Goal: Task Accomplishment & Management: Complete application form

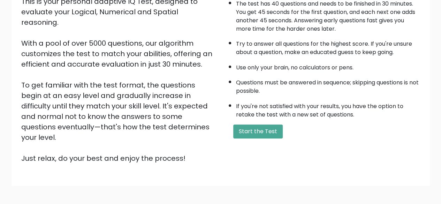
scroll to position [105, 0]
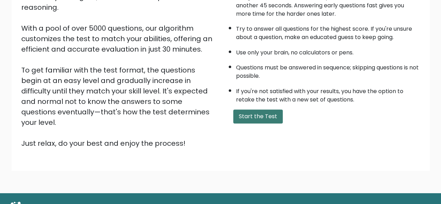
click at [265, 119] on button "Start the Test" at bounding box center [258, 117] width 50 height 14
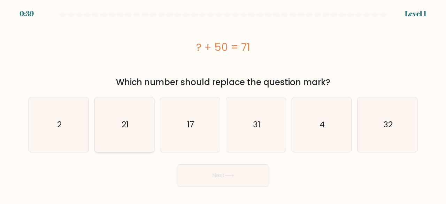
click at [133, 120] on icon "21" at bounding box center [124, 124] width 55 height 55
click at [223, 104] on input "b. 21" at bounding box center [223, 103] width 0 height 2
radio input "true"
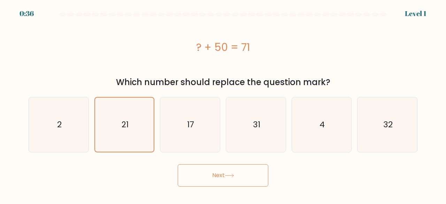
click at [245, 180] on button "Next" at bounding box center [223, 175] width 91 height 22
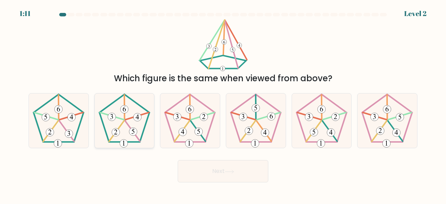
click at [127, 129] on icon at bounding box center [124, 120] width 55 height 55
click at [223, 104] on input "b." at bounding box center [223, 103] width 0 height 2
radio input "true"
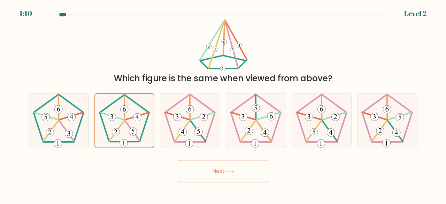
click at [236, 175] on button "Next" at bounding box center [223, 171] width 91 height 22
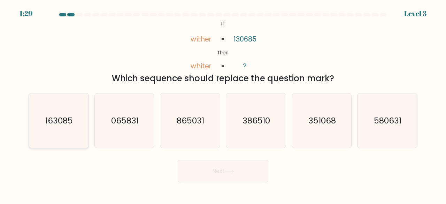
click at [68, 116] on text "163085" at bounding box center [59, 121] width 28 height 12
click at [223, 104] on input "a. 163085" at bounding box center [223, 103] width 0 height 2
radio input "true"
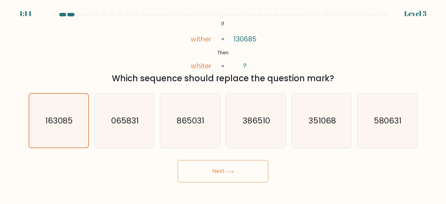
click at [226, 173] on button "Next" at bounding box center [223, 171] width 91 height 22
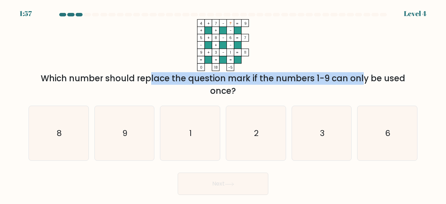
drag, startPoint x: 113, startPoint y: 81, endPoint x: 305, endPoint y: 78, distance: 192.2
click at [305, 78] on div "Which number should replace the question mark if the numbers 1-9 can only be us…" at bounding box center [223, 84] width 381 height 25
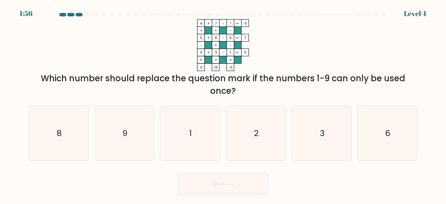
click at [316, 76] on div "Which number should replace the question mark if the numbers 1-9 can only be us…" at bounding box center [223, 84] width 381 height 25
click at [260, 129] on icon "2" at bounding box center [256, 133] width 55 height 55
click at [224, 104] on input "d. 2" at bounding box center [223, 103] width 0 height 2
radio input "true"
click at [250, 189] on button "Next" at bounding box center [223, 184] width 91 height 22
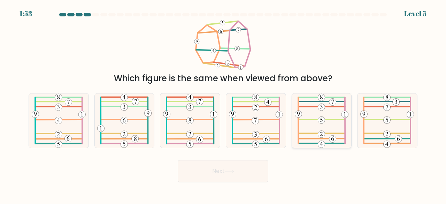
click at [331, 115] on icon at bounding box center [322, 120] width 54 height 55
click at [224, 104] on input "e." at bounding box center [223, 103] width 0 height 2
radio input "true"
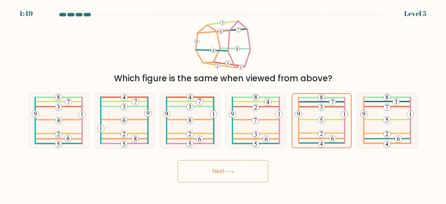
click at [225, 175] on button "Next" at bounding box center [223, 171] width 91 height 22
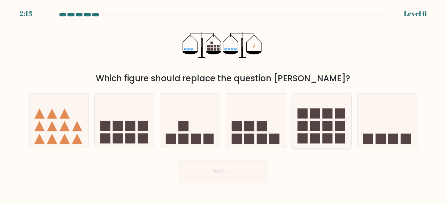
click at [326, 118] on rect at bounding box center [328, 113] width 10 height 10
click at [224, 104] on input "e." at bounding box center [223, 103] width 0 height 2
radio input "true"
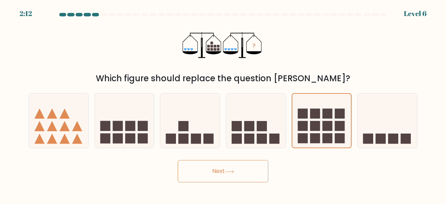
click at [218, 175] on button "Next" at bounding box center [223, 171] width 91 height 22
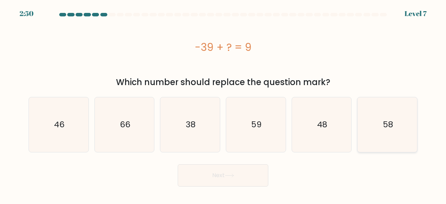
click at [397, 121] on icon "58" at bounding box center [387, 124] width 55 height 55
click at [224, 104] on input "f. 58" at bounding box center [223, 103] width 0 height 2
radio input "true"
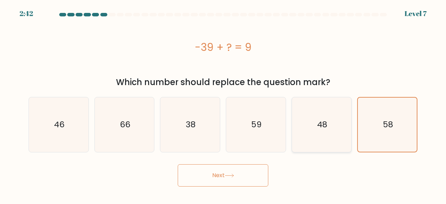
click at [325, 117] on icon "48" at bounding box center [322, 124] width 55 height 55
click at [224, 104] on input "e. 48" at bounding box center [223, 103] width 0 height 2
radio input "true"
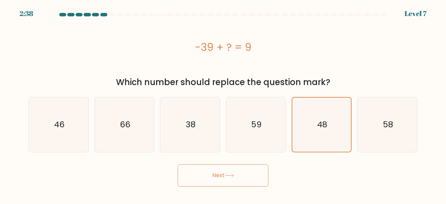
click at [234, 178] on icon at bounding box center [229, 176] width 9 height 4
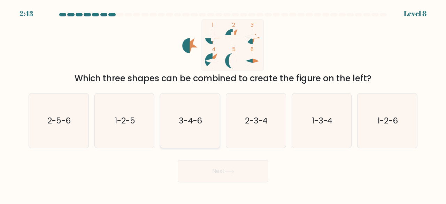
click at [197, 120] on text "3-4-6" at bounding box center [191, 121] width 24 height 12
click at [223, 104] on input "c. 3-4-6" at bounding box center [223, 103] width 0 height 2
radio input "true"
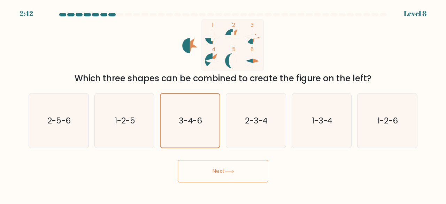
click at [251, 173] on button "Next" at bounding box center [223, 171] width 91 height 22
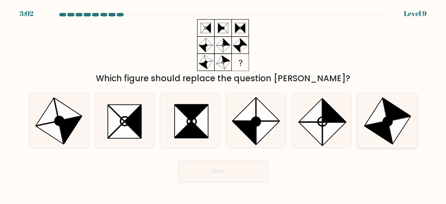
click at [397, 131] on icon at bounding box center [400, 131] width 23 height 28
click at [224, 104] on input "f." at bounding box center [223, 103] width 0 height 2
radio input "true"
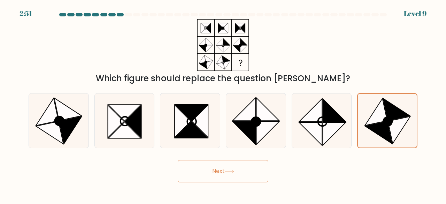
click at [236, 170] on button "Next" at bounding box center [223, 171] width 91 height 22
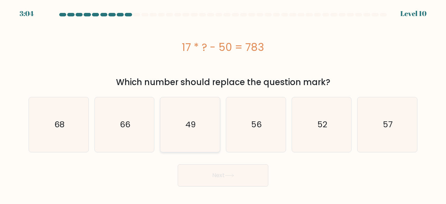
click at [188, 113] on icon "49" at bounding box center [190, 124] width 55 height 55
click at [223, 104] on input "c. 49" at bounding box center [223, 103] width 0 height 2
radio input "true"
click at [237, 178] on button "Next" at bounding box center [223, 175] width 91 height 22
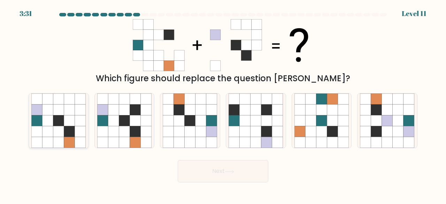
click at [62, 129] on icon at bounding box center [58, 131] width 11 height 11
click at [223, 104] on input "a." at bounding box center [223, 103] width 0 height 2
radio input "true"
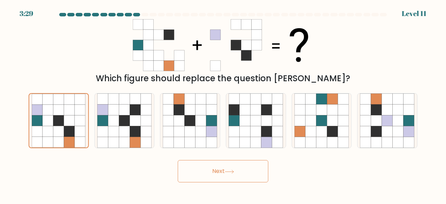
click at [249, 171] on button "Next" at bounding box center [223, 171] width 91 height 22
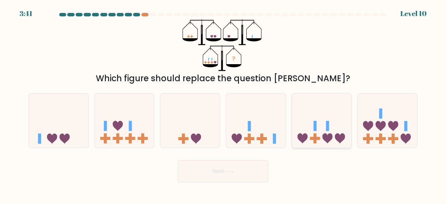
click at [338, 123] on icon at bounding box center [322, 120] width 60 height 49
click at [224, 104] on input "e." at bounding box center [223, 103] width 0 height 2
radio input "true"
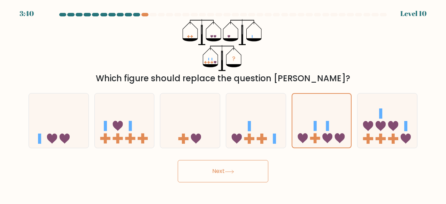
click at [234, 172] on icon at bounding box center [229, 172] width 9 height 4
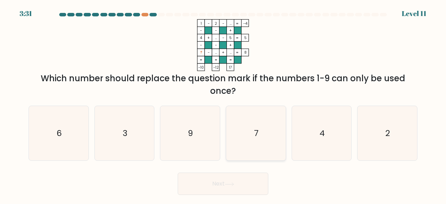
click at [270, 123] on icon "7" at bounding box center [256, 133] width 55 height 55
click at [224, 104] on input "d. 7" at bounding box center [223, 103] width 0 height 2
radio input "true"
click at [229, 179] on button "Next" at bounding box center [223, 184] width 91 height 22
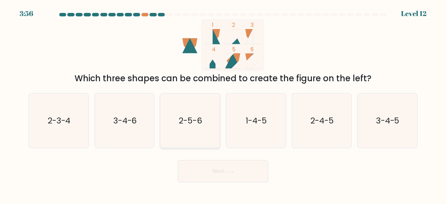
click at [191, 122] on text "2-5-6" at bounding box center [190, 121] width 23 height 12
click at [223, 104] on input "c. 2-5-6" at bounding box center [223, 103] width 0 height 2
radio input "true"
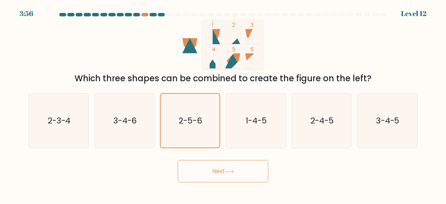
click at [254, 165] on button "Next" at bounding box center [223, 171] width 91 height 22
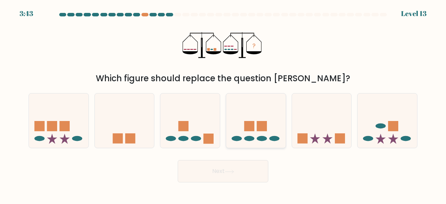
click at [272, 112] on icon at bounding box center [256, 120] width 60 height 49
click at [224, 104] on input "d." at bounding box center [223, 103] width 0 height 2
radio input "true"
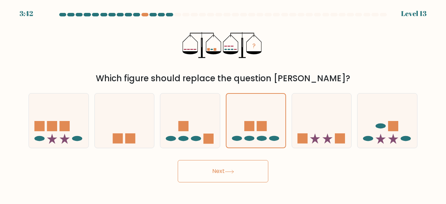
click at [227, 175] on button "Next" at bounding box center [223, 171] width 91 height 22
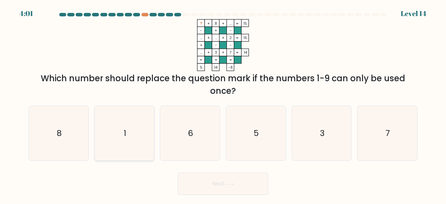
click at [130, 136] on icon "1" at bounding box center [124, 133] width 55 height 55
click at [223, 104] on input "b. 1" at bounding box center [223, 103] width 0 height 2
radio input "true"
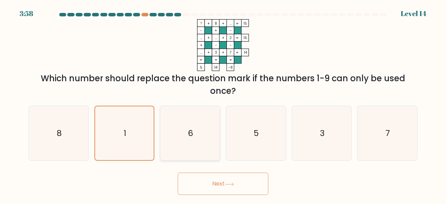
click at [188, 125] on icon "6" at bounding box center [190, 133] width 55 height 55
click at [223, 104] on input "c. 6" at bounding box center [223, 103] width 0 height 2
radio input "true"
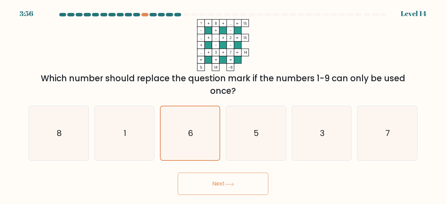
click at [234, 187] on button "Next" at bounding box center [223, 184] width 91 height 22
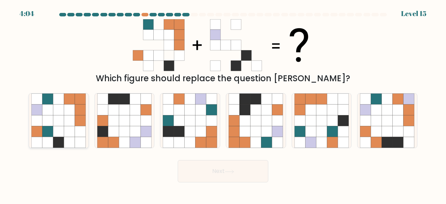
click at [59, 114] on icon at bounding box center [58, 109] width 11 height 11
click at [223, 104] on input "a." at bounding box center [223, 103] width 0 height 2
radio input "true"
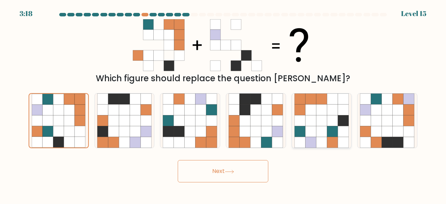
click at [317, 113] on icon at bounding box center [321, 109] width 11 height 11
click at [224, 104] on input "e." at bounding box center [223, 103] width 0 height 2
radio input "true"
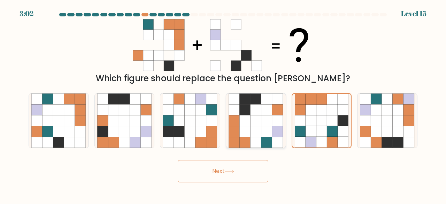
click at [258, 115] on icon at bounding box center [256, 109] width 11 height 11
click at [224, 104] on input "d." at bounding box center [223, 103] width 0 height 2
radio input "true"
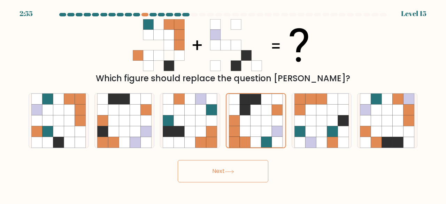
click at [238, 173] on button "Next" at bounding box center [223, 171] width 91 height 22
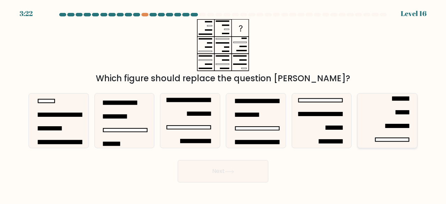
click at [366, 111] on icon at bounding box center [387, 120] width 55 height 55
click at [224, 104] on input "f." at bounding box center [223, 103] width 0 height 2
radio input "true"
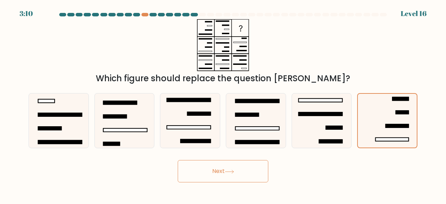
click at [239, 178] on button "Next" at bounding box center [223, 171] width 91 height 22
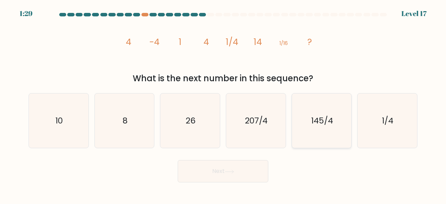
click at [320, 115] on text "145/4" at bounding box center [322, 121] width 22 height 12
click at [224, 104] on input "e. 145/4" at bounding box center [223, 103] width 0 height 2
radio input "true"
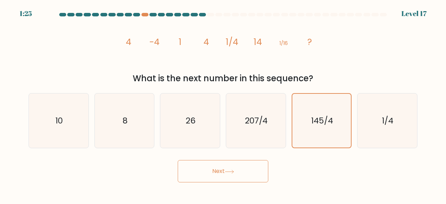
click at [248, 173] on button "Next" at bounding box center [223, 171] width 91 height 22
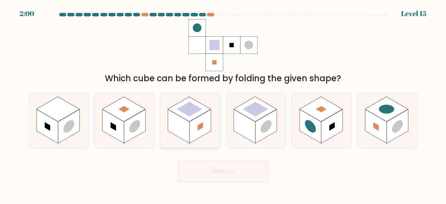
click at [194, 117] on rect at bounding box center [189, 109] width 43 height 25
click at [223, 104] on input "c." at bounding box center [223, 103] width 0 height 2
radio input "true"
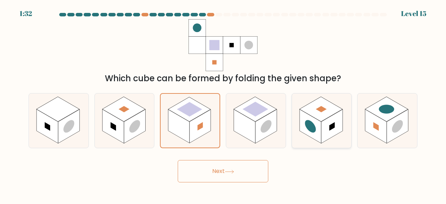
click at [325, 124] on rect at bounding box center [333, 127] width 22 height 34
click at [224, 104] on input "e." at bounding box center [223, 103] width 0 height 2
radio input "true"
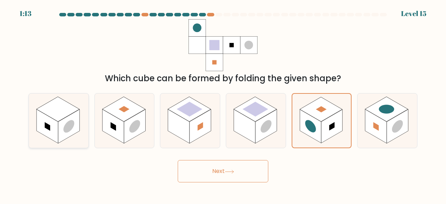
click at [66, 129] on circle at bounding box center [68, 126] width 11 height 17
click at [223, 104] on input "a." at bounding box center [223, 103] width 0 height 2
radio input "true"
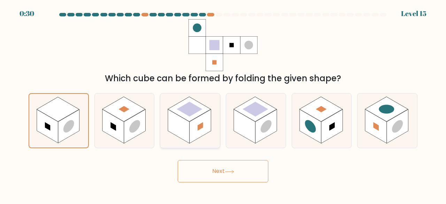
drag, startPoint x: 139, startPoint y: 112, endPoint x: 161, endPoint y: 126, distance: 26.3
click at [140, 113] on icon at bounding box center [125, 120] width 60 height 55
click at [223, 104] on input "b." at bounding box center [223, 103] width 0 height 2
radio input "true"
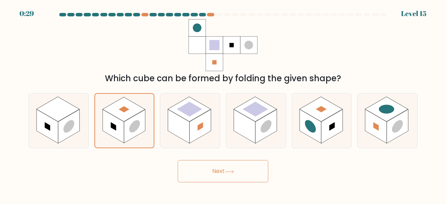
click at [238, 173] on button "Next" at bounding box center [223, 171] width 91 height 22
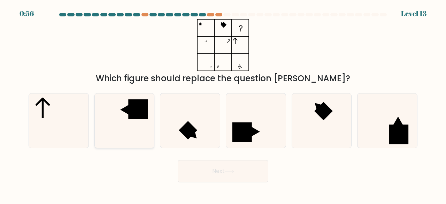
click at [140, 114] on rect at bounding box center [138, 109] width 20 height 20
click at [223, 104] on input "b." at bounding box center [223, 103] width 0 height 2
radio input "true"
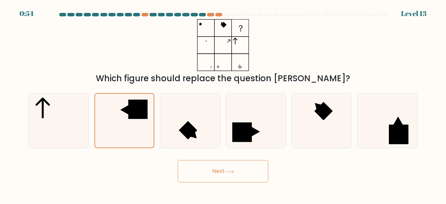
click at [240, 173] on button "Next" at bounding box center [223, 171] width 91 height 22
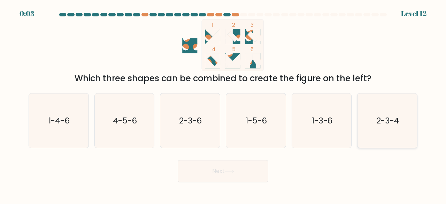
click at [389, 114] on icon "2-3-4" at bounding box center [387, 120] width 55 height 55
click at [224, 104] on input "f. 2-3-4" at bounding box center [223, 103] width 0 height 2
radio input "true"
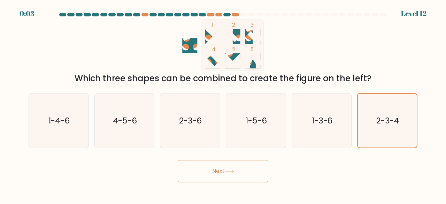
click at [260, 178] on button "Next" at bounding box center [223, 171] width 91 height 22
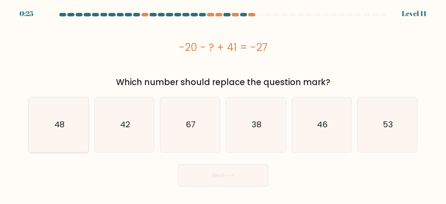
click at [70, 130] on icon "48" at bounding box center [58, 124] width 55 height 55
click at [223, 104] on input "a. 48" at bounding box center [223, 103] width 0 height 2
radio input "true"
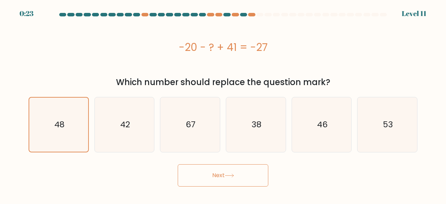
click at [229, 178] on button "Next" at bounding box center [223, 175] width 91 height 22
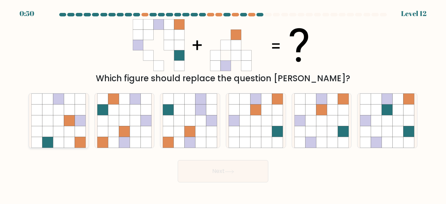
click at [50, 108] on icon at bounding box center [47, 109] width 11 height 11
click at [223, 104] on input "a." at bounding box center [223, 103] width 0 height 2
radio input "true"
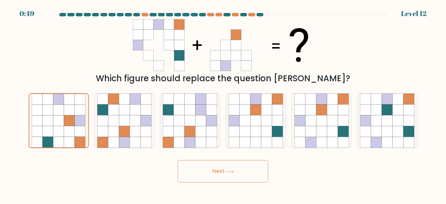
click at [246, 171] on button "Next" at bounding box center [223, 171] width 91 height 22
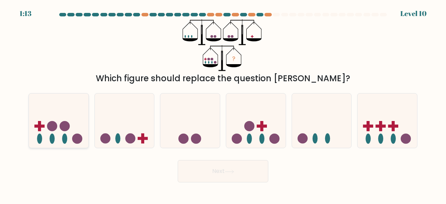
click at [67, 117] on icon at bounding box center [59, 120] width 60 height 49
click at [223, 104] on input "a." at bounding box center [223, 103] width 0 height 2
radio input "true"
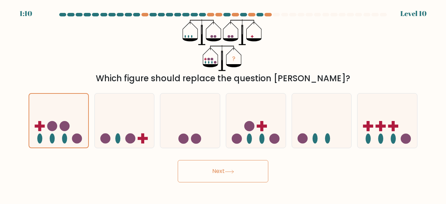
click at [247, 173] on button "Next" at bounding box center [223, 171] width 91 height 22
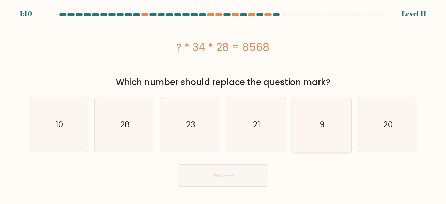
drag, startPoint x: 328, startPoint y: 129, endPoint x: 323, endPoint y: 135, distance: 7.7
click at [329, 130] on icon "9" at bounding box center [322, 124] width 55 height 55
click at [224, 104] on input "e. 9" at bounding box center [223, 103] width 0 height 2
radio input "true"
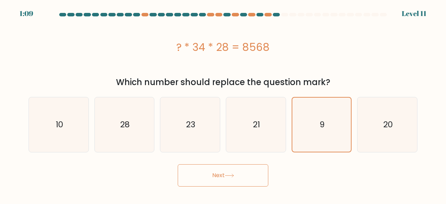
click at [243, 176] on button "Next" at bounding box center [223, 175] width 91 height 22
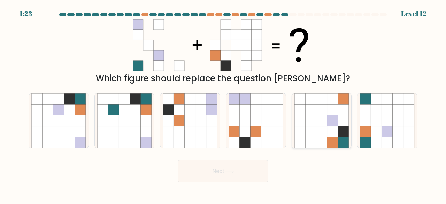
click at [323, 129] on icon at bounding box center [321, 131] width 11 height 11
click at [224, 104] on input "e." at bounding box center [223, 103] width 0 height 2
radio input "true"
click at [66, 123] on icon at bounding box center [69, 120] width 11 height 11
click at [223, 104] on input "a." at bounding box center [223, 103] width 0 height 2
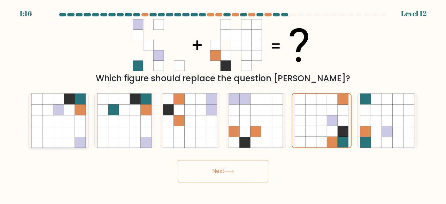
radio input "true"
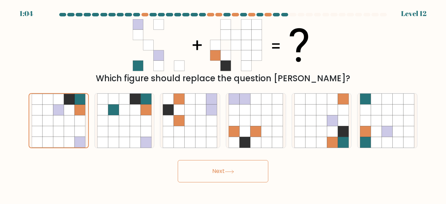
click at [232, 176] on button "Next" at bounding box center [223, 171] width 91 height 22
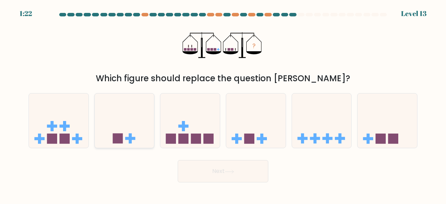
click at [147, 111] on icon at bounding box center [125, 120] width 60 height 49
click at [223, 104] on input "b." at bounding box center [223, 103] width 0 height 2
radio input "true"
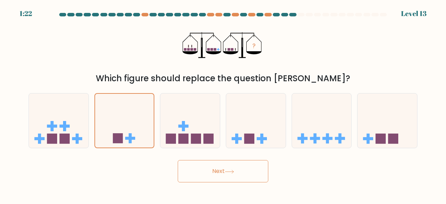
click at [236, 171] on button "Next" at bounding box center [223, 171] width 91 height 22
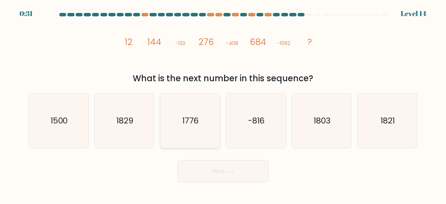
click at [191, 117] on text "1776" at bounding box center [190, 121] width 17 height 12
click at [223, 104] on input "c. 1776" at bounding box center [223, 103] width 0 height 2
radio input "true"
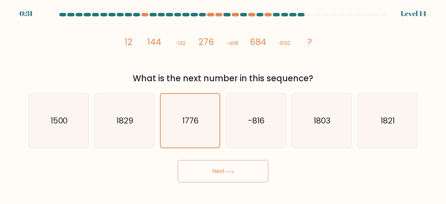
click at [234, 167] on button "Next" at bounding box center [223, 171] width 91 height 22
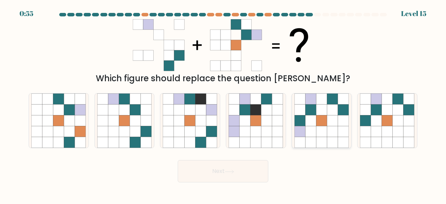
click at [326, 120] on icon at bounding box center [321, 120] width 11 height 11
click at [224, 104] on input "e." at bounding box center [223, 103] width 0 height 2
radio input "true"
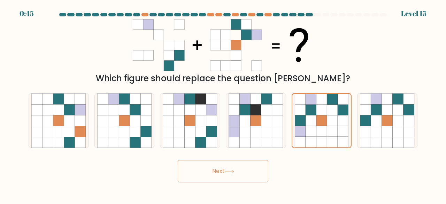
click at [229, 174] on button "Next" at bounding box center [223, 171] width 91 height 22
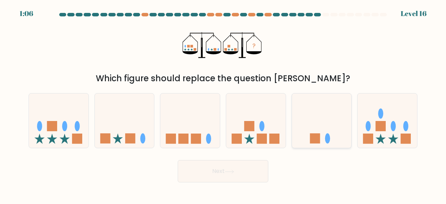
click at [328, 107] on icon at bounding box center [322, 120] width 60 height 49
click at [224, 104] on input "e." at bounding box center [223, 103] width 0 height 2
radio input "true"
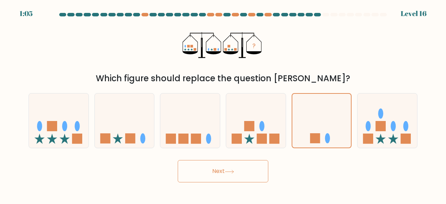
click at [241, 172] on button "Next" at bounding box center [223, 171] width 91 height 22
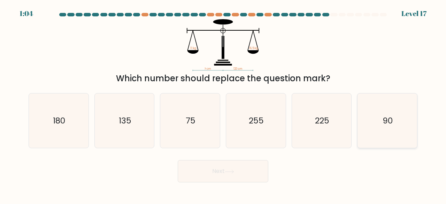
click at [392, 122] on text "90" at bounding box center [388, 121] width 10 height 12
click at [224, 104] on input "f. 90" at bounding box center [223, 103] width 0 height 2
radio input "true"
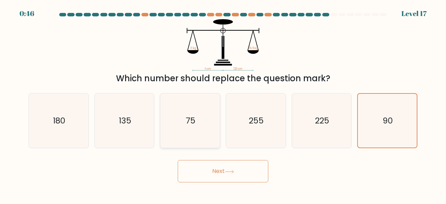
click at [198, 113] on icon "75" at bounding box center [190, 120] width 55 height 55
click at [223, 104] on input "c. 75" at bounding box center [223, 103] width 0 height 2
radio input "true"
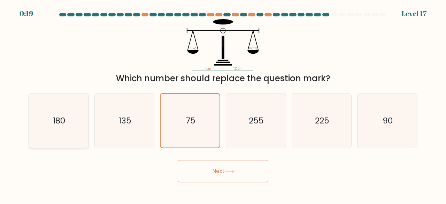
click at [76, 120] on icon "180" at bounding box center [58, 120] width 55 height 55
click at [223, 104] on input "a. 180" at bounding box center [223, 103] width 0 height 2
radio input "true"
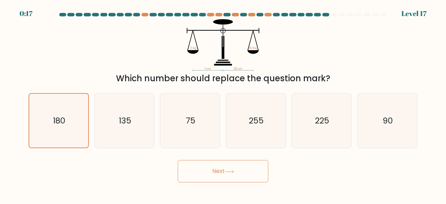
click at [241, 172] on button "Next" at bounding box center [223, 171] width 91 height 22
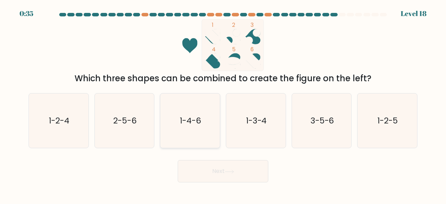
click at [183, 120] on text "1-4-6" at bounding box center [190, 121] width 21 height 12
click at [223, 104] on input "c. 1-4-6" at bounding box center [223, 103] width 0 height 2
radio input "true"
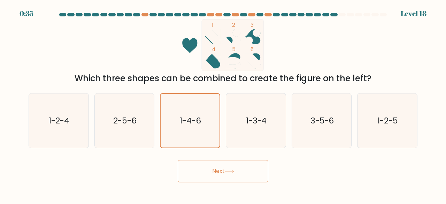
click at [240, 165] on button "Next" at bounding box center [223, 171] width 91 height 22
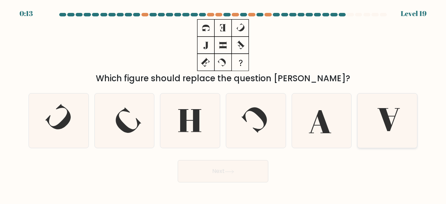
click at [387, 124] on icon at bounding box center [389, 119] width 22 height 23
click at [224, 104] on input "f." at bounding box center [223, 103] width 0 height 2
radio input "true"
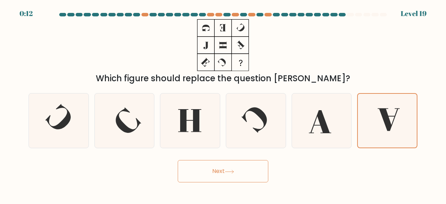
click at [242, 178] on button "Next" at bounding box center [223, 171] width 91 height 22
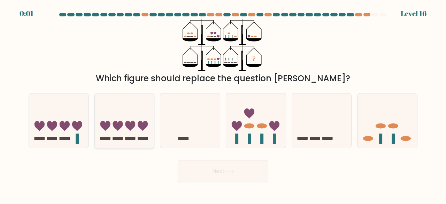
click at [135, 127] on icon at bounding box center [125, 120] width 60 height 49
click at [223, 104] on input "b." at bounding box center [223, 103] width 0 height 2
radio input "true"
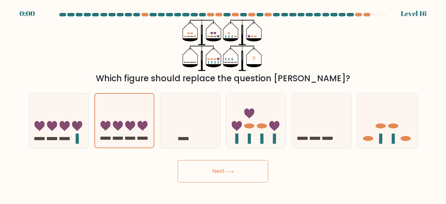
click at [249, 167] on button "Next" at bounding box center [223, 171] width 91 height 22
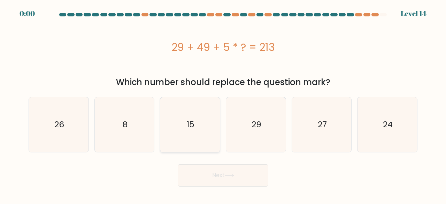
click at [160, 137] on div "15" at bounding box center [190, 124] width 60 height 55
click at [223, 104] on input "c. 15" at bounding box center [223, 103] width 0 height 2
radio input "true"
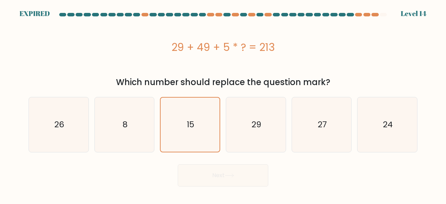
click at [265, 181] on div "Next" at bounding box center [223, 174] width 398 height 26
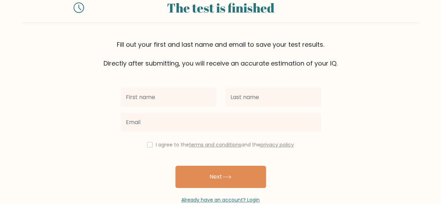
scroll to position [40, 0]
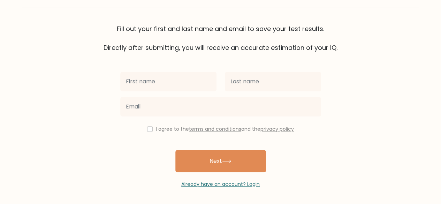
click at [188, 81] on input "text" at bounding box center [168, 82] width 96 height 20
type input "[PERSON_NAME]"
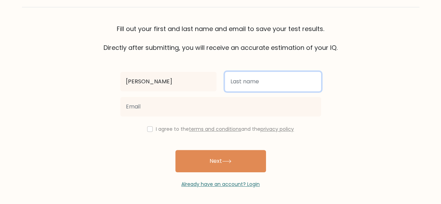
click at [255, 83] on input "text" at bounding box center [273, 82] width 96 height 20
type input "[PERSON_NAME]"
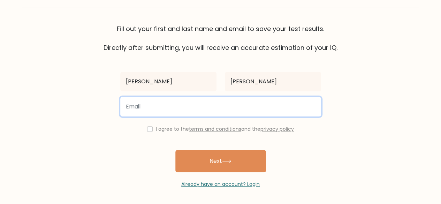
click at [262, 104] on input "email" at bounding box center [220, 107] width 201 height 20
type input "[PERSON_NAME][EMAIL_ADDRESS][DOMAIN_NAME]"
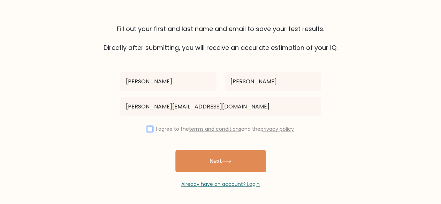
click at [148, 128] on input "checkbox" at bounding box center [150, 129] width 6 height 6
checkbox input "true"
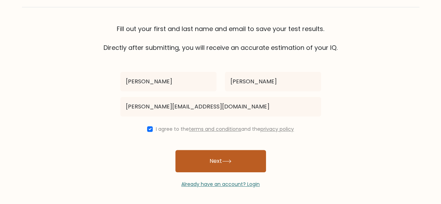
click at [229, 160] on icon at bounding box center [226, 161] width 9 height 4
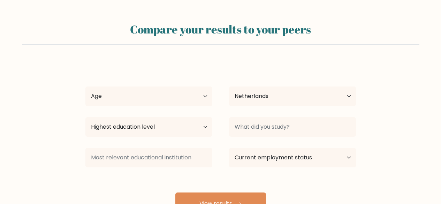
select select "NL"
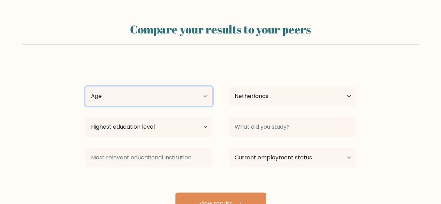
drag, startPoint x: 203, startPoint y: 97, endPoint x: 199, endPoint y: 99, distance: 3.8
click at [203, 97] on select "Age Under 18 years old 18-24 years old 25-34 years old 35-44 years old 45-54 ye…" at bounding box center [148, 97] width 127 height 20
select select "25_34"
click at [85, 87] on select "Age Under 18 years old 18-24 years old 25-34 years old 35-44 years old 45-54 ye…" at bounding box center [148, 97] width 127 height 20
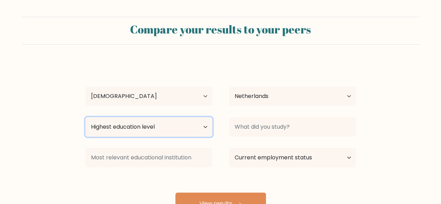
click at [135, 134] on select "Highest education level No schooling Primary Lower Secondary Upper Secondary Oc…" at bounding box center [148, 127] width 127 height 20
click at [144, 132] on select "Highest education level No schooling Primary Lower Secondary Upper Secondary Oc…" at bounding box center [148, 127] width 127 height 20
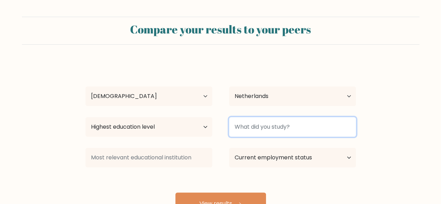
click at [257, 135] on input at bounding box center [292, 127] width 127 height 20
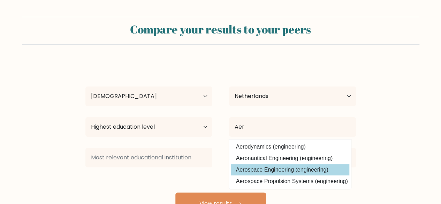
click at [278, 173] on option "Aerospace Engineering (engineering)" at bounding box center [290, 169] width 119 height 11
type input "Aerospace Engineering"
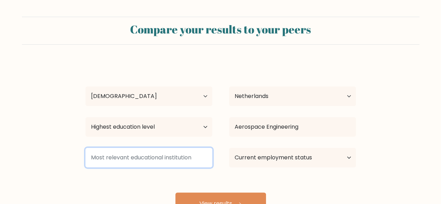
click at [156, 157] on input at bounding box center [148, 158] width 127 height 20
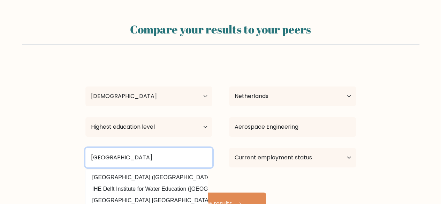
type input "TU Delft"
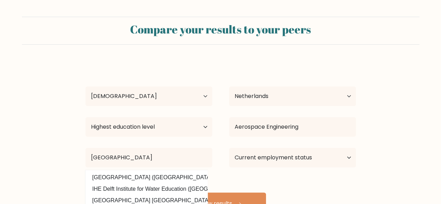
click at [369, 161] on form "Compare your results to your peers Bendert de Roy Age Under 18 years old 18-24 …" at bounding box center [220, 116] width 441 height 198
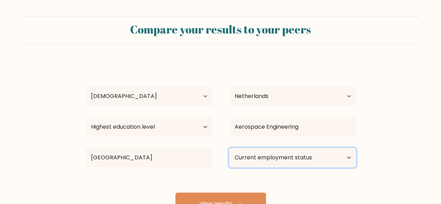
click at [313, 163] on select "Current employment status Employed Student Retired Other / prefer not to answer" at bounding box center [292, 158] width 127 height 20
select select "student"
click at [229, 148] on select "Current employment status Employed Student Retired Other / prefer not to answer" at bounding box center [292, 158] width 127 height 20
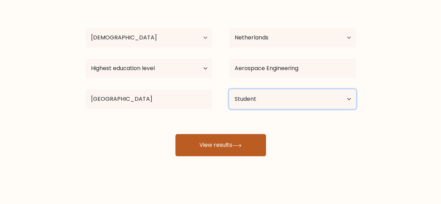
scroll to position [60, 0]
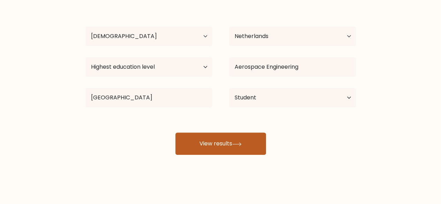
click at [233, 143] on button "View results" at bounding box center [220, 144] width 91 height 22
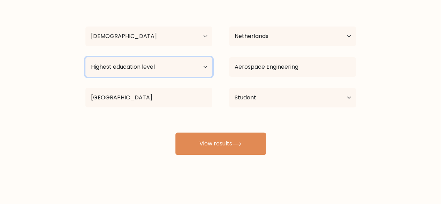
click at [152, 67] on select "Highest education level No schooling Primary Lower Secondary Upper Secondary Oc…" at bounding box center [148, 67] width 127 height 20
select select "masters_degree"
click at [85, 57] on select "Highest education level No schooling Primary Lower Secondary Upper Secondary Oc…" at bounding box center [148, 67] width 127 height 20
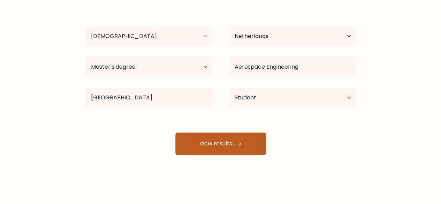
click at [246, 149] on button "View results" at bounding box center [220, 144] width 91 height 22
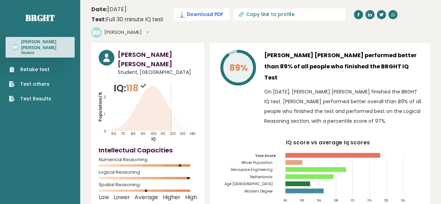
click at [219, 13] on span "Download PDF" at bounding box center [205, 14] width 36 height 7
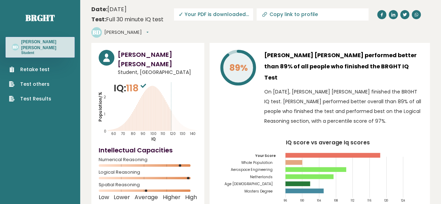
click at [42, 95] on link "Test Results" at bounding box center [30, 98] width 42 height 7
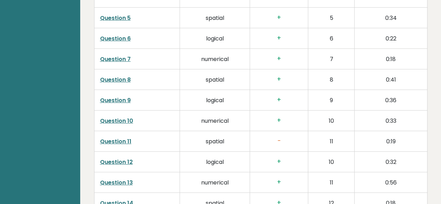
scroll to position [1256, 0]
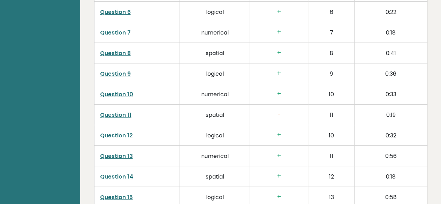
click at [117, 111] on link "Question 11" at bounding box center [115, 115] width 31 height 8
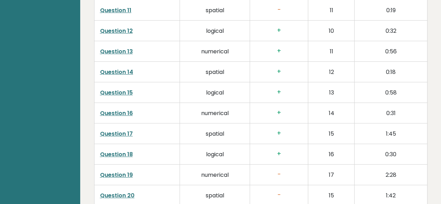
scroll to position [1395, 0]
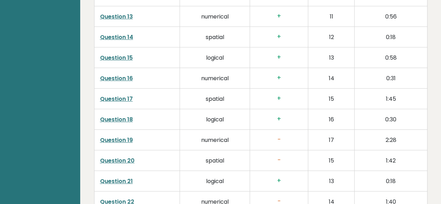
click at [122, 136] on link "Question 19" at bounding box center [116, 140] width 33 height 8
click at [122, 157] on link "Question 20" at bounding box center [117, 161] width 35 height 8
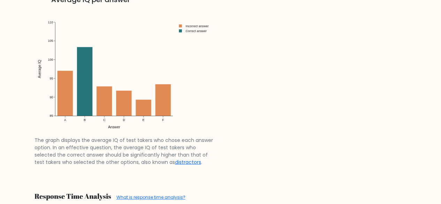
scroll to position [942, 0]
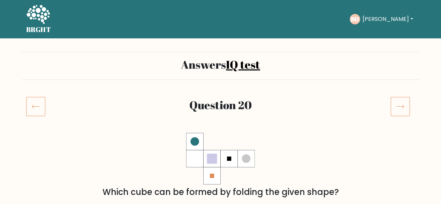
click at [43, 104] on icon at bounding box center [35, 107] width 19 height 20
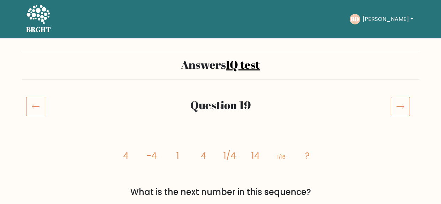
click at [60, 28] on div "Take the test BD Bendert Dashboard Profile Settings Logout Dashboard Profile Se…" at bounding box center [236, 19] width 359 height 22
click at [42, 29] on h5 "BRGHT" at bounding box center [38, 29] width 25 height 8
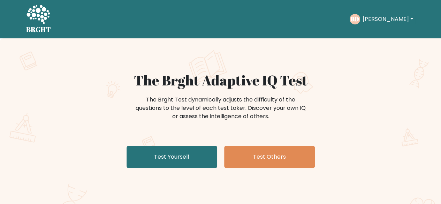
click at [372, 17] on button "[PERSON_NAME]" at bounding box center [387, 19] width 55 height 9
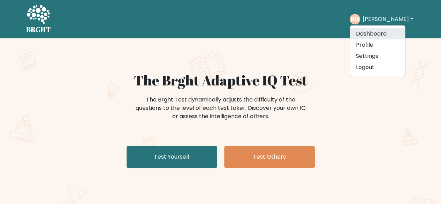
click at [378, 33] on link "Dashboard" at bounding box center [377, 33] width 55 height 11
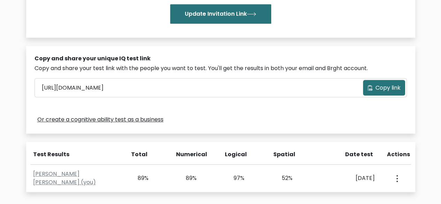
scroll to position [244, 0]
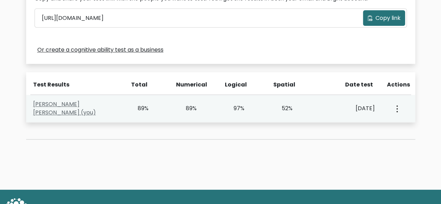
click at [70, 106] on link "[PERSON_NAME] [PERSON_NAME] (you)" at bounding box center [64, 108] width 63 height 16
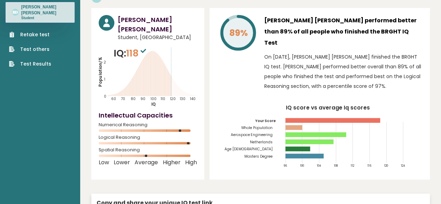
click at [43, 60] on link "Test Results" at bounding box center [30, 63] width 42 height 7
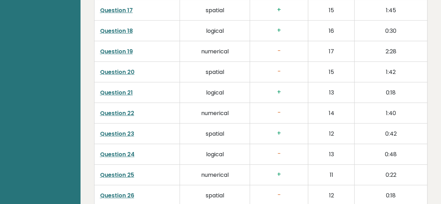
scroll to position [1414, 0]
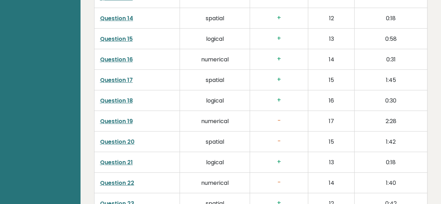
click at [121, 179] on link "Question 22" at bounding box center [117, 183] width 34 height 8
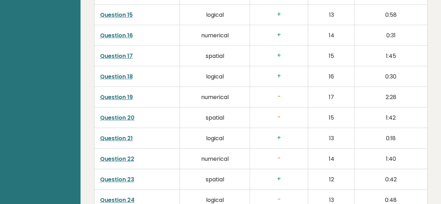
scroll to position [1484, 0]
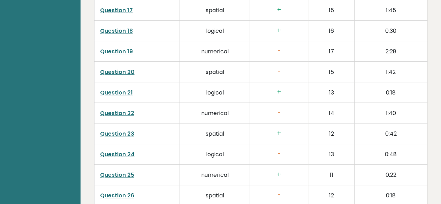
click at [122, 150] on link "Question 24" at bounding box center [117, 154] width 35 height 8
click at [130, 150] on link "Question 24" at bounding box center [117, 154] width 35 height 8
click at [126, 191] on link "Question 26" at bounding box center [117, 195] width 34 height 8
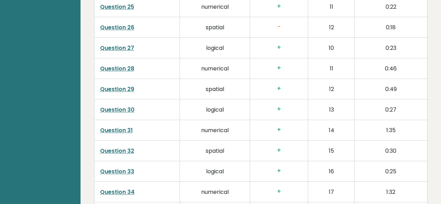
scroll to position [1728, 0]
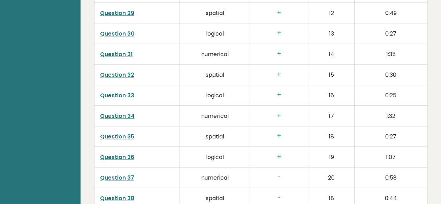
click at [127, 174] on link "Question 37" at bounding box center [117, 178] width 34 height 8
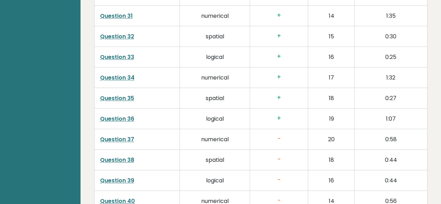
scroll to position [1798, 0]
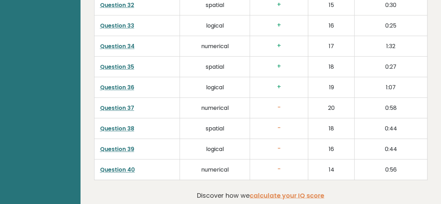
click at [122, 125] on link "Question 38" at bounding box center [117, 129] width 34 height 8
click at [133, 145] on link "Question 39" at bounding box center [117, 149] width 34 height 8
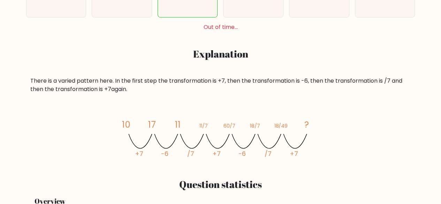
scroll to position [70, 0]
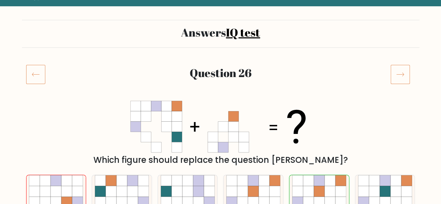
scroll to position [70, 0]
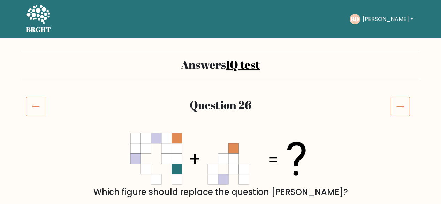
scroll to position [140, 0]
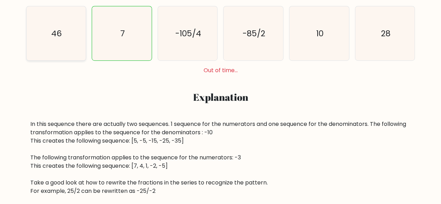
scroll to position [174, 0]
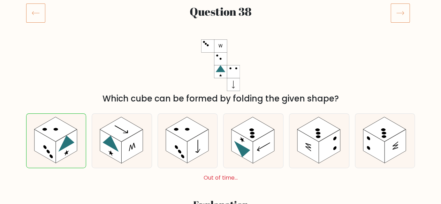
scroll to position [105, 0]
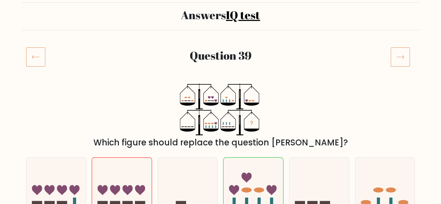
scroll to position [35, 0]
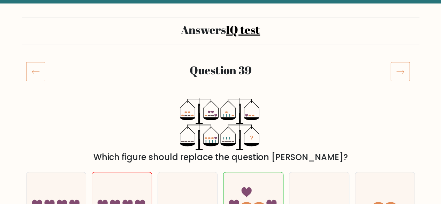
click at [36, 71] on icon at bounding box center [35, 72] width 19 height 20
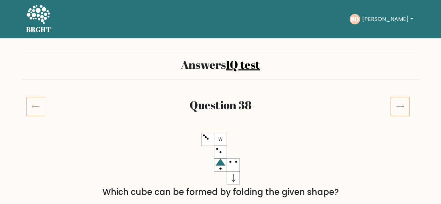
scroll to position [174, 0]
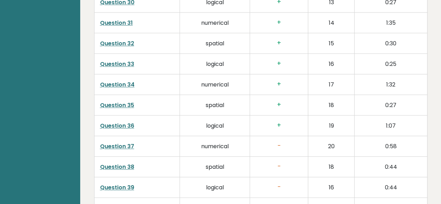
scroll to position [1828, 0]
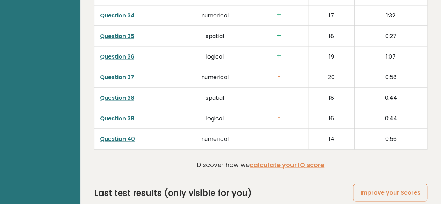
click at [123, 135] on link "Question 40" at bounding box center [117, 139] width 35 height 8
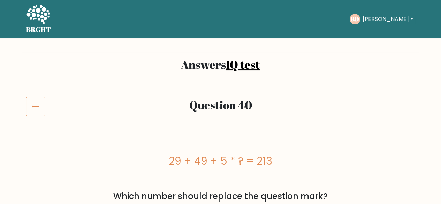
click at [36, 20] on icon at bounding box center [38, 15] width 24 height 21
